Goal: Information Seeking & Learning: Learn about a topic

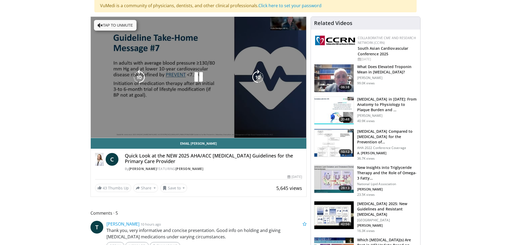
scroll to position [54, 0]
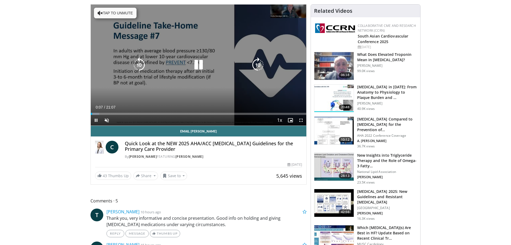
click at [116, 12] on button "Tap to unmute" at bounding box center [115, 13] width 43 height 11
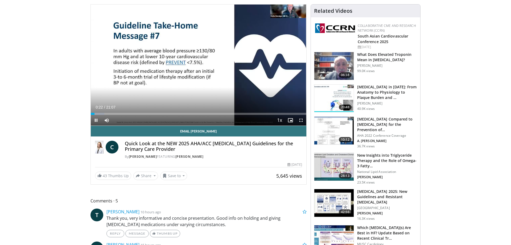
drag, startPoint x: 94, startPoint y: 115, endPoint x: 86, endPoint y: 116, distance: 7.5
click at [91, 116] on video-js "**********" at bounding box center [199, 65] width 216 height 121
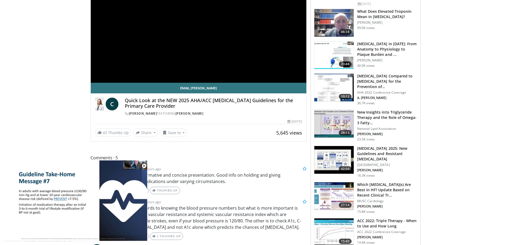
scroll to position [109, 0]
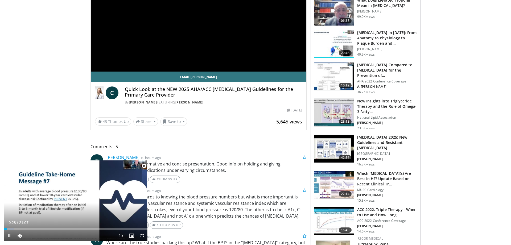
click at [143, 165] on span "Video Player" at bounding box center [144, 166] width 11 height 11
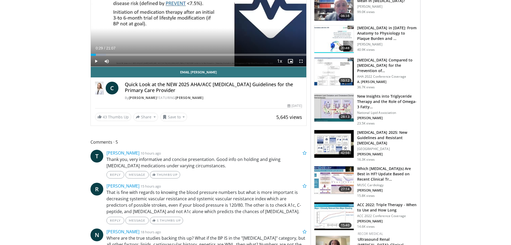
scroll to position [81, 0]
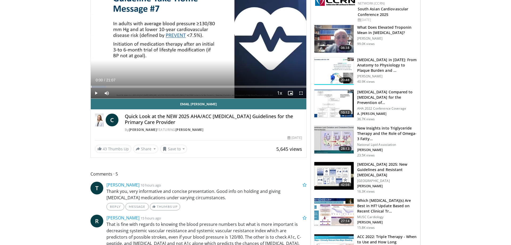
drag, startPoint x: 95, startPoint y: 86, endPoint x: 87, endPoint y: 87, distance: 8.6
click at [95, 93] on span "Video Player" at bounding box center [96, 93] width 11 height 11
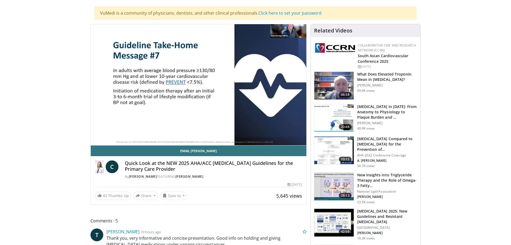
scroll to position [27, 0]
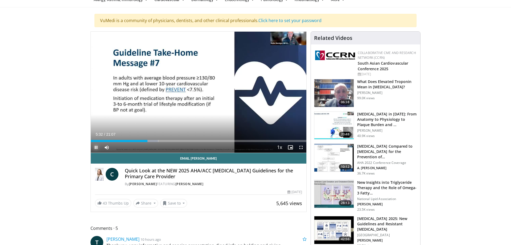
click at [97, 147] on span "Video Player" at bounding box center [96, 147] width 11 height 11
